Goal: Task Accomplishment & Management: Use online tool/utility

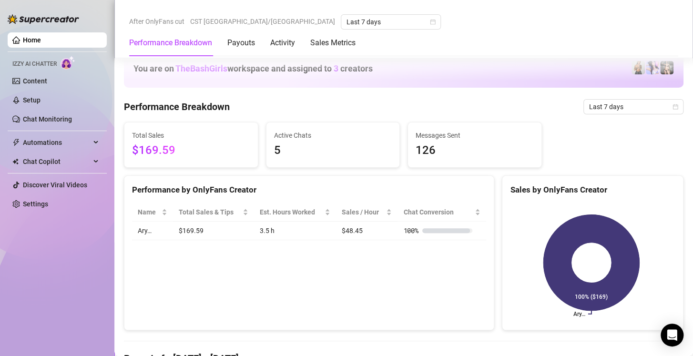
scroll to position [534, 0]
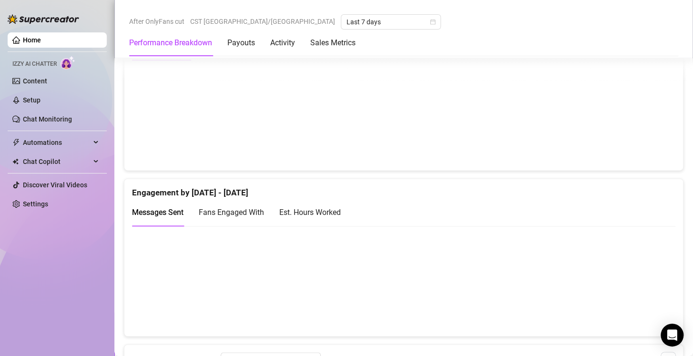
scroll to position [511, 0]
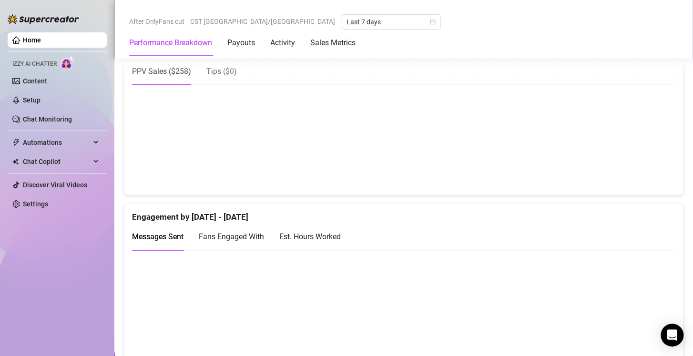
click at [322, 234] on div "Est. Hours Worked" at bounding box center [309, 237] width 61 height 12
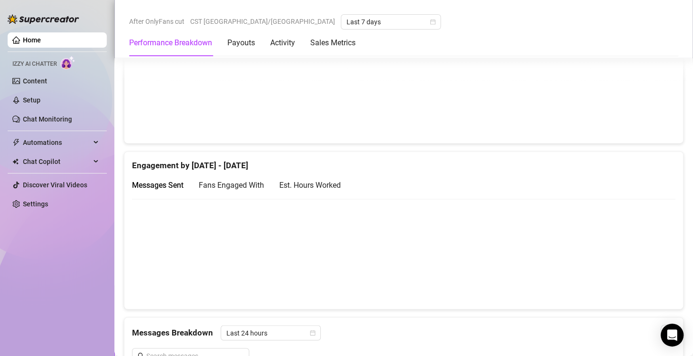
scroll to position [539, 0]
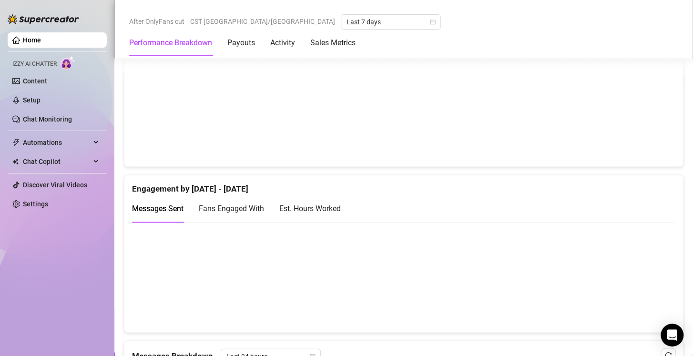
click at [322, 203] on div "Est. Hours Worked" at bounding box center [309, 209] width 61 height 12
